Goal: Navigation & Orientation: Find specific page/section

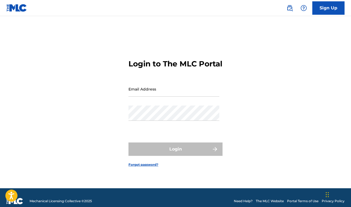
click at [174, 97] on input "Email Address" at bounding box center [173, 89] width 91 height 15
type input "[PERSON_NAME][EMAIL_ADDRESS][DOMAIN_NAME]"
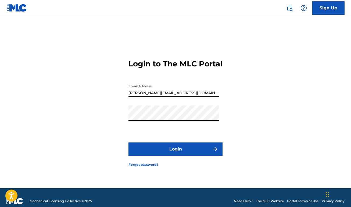
click at [128, 143] on button "Login" at bounding box center [175, 149] width 94 height 13
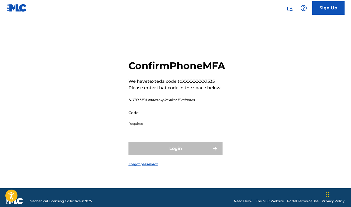
click at [150, 121] on input "Code" at bounding box center [173, 112] width 91 height 15
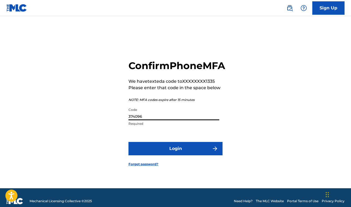
type input "374096"
click at [155, 156] on button "Login" at bounding box center [175, 148] width 94 height 13
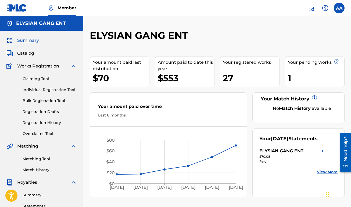
click at [28, 54] on span "Catalog" at bounding box center [25, 53] width 17 height 6
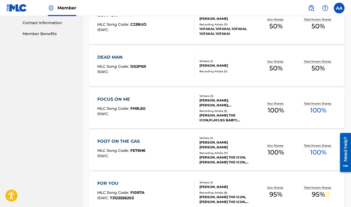
scroll to position [407, 0]
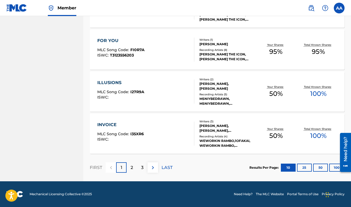
click at [143, 168] on p "3" at bounding box center [142, 168] width 2 height 6
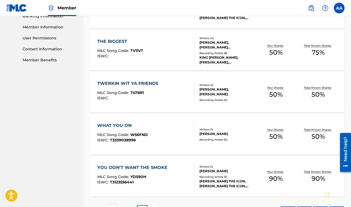
scroll to position [235, 0]
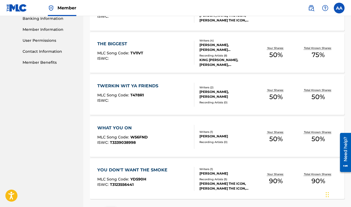
click at [174, 88] on div "TWERKIN WIT YA FRIENDS MLC Song Code : T478R1 ISWC :" at bounding box center [145, 95] width 97 height 24
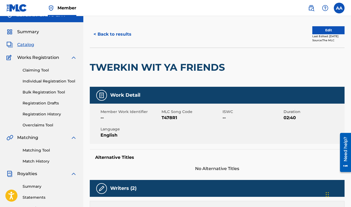
scroll to position [3, 0]
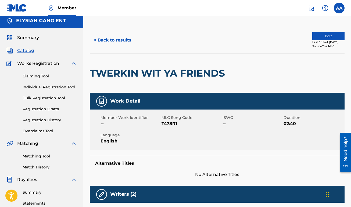
click at [35, 53] on div "Catalog" at bounding box center [41, 51] width 70 height 6
click at [33, 52] on span "Catalog" at bounding box center [25, 51] width 17 height 6
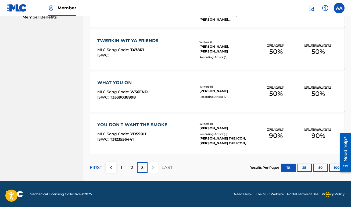
click at [118, 167] on div "1" at bounding box center [121, 168] width 10 height 10
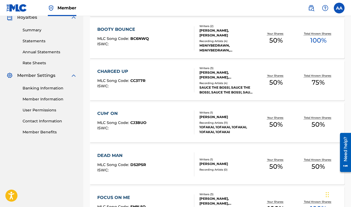
scroll to position [48, 0]
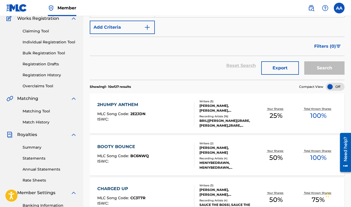
click at [146, 100] on div "2HUMPY ANTHEM MLC Song Code : 2E2JDN ISWC : Writers ( 5 ) [PERSON_NAME], [PERSO…" at bounding box center [217, 114] width 254 height 40
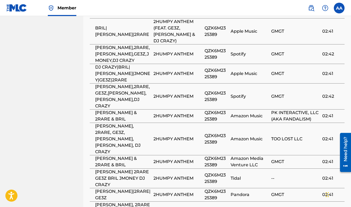
scroll to position [448, 0]
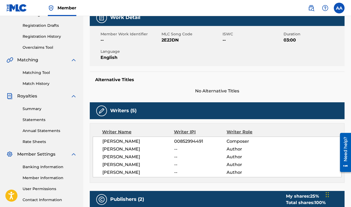
scroll to position [0, 0]
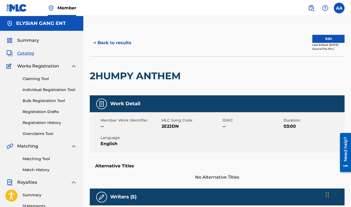
click at [30, 53] on span "Catalog" at bounding box center [25, 53] width 17 height 6
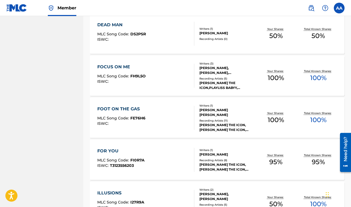
scroll to position [407, 0]
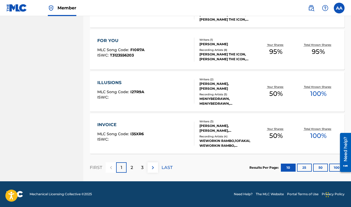
click at [143, 165] on p "3" at bounding box center [142, 168] width 2 height 6
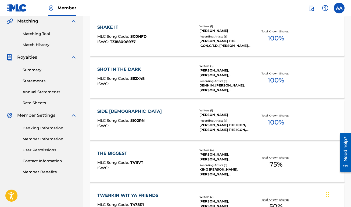
scroll to position [280, 0]
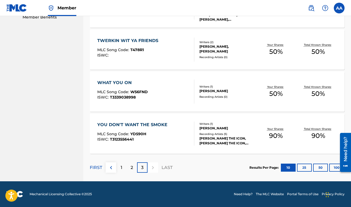
click at [141, 83] on div "WHAT YOU ON" at bounding box center [122, 83] width 50 height 6
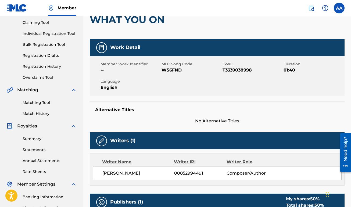
scroll to position [51, 0]
